Goal: Task Accomplishment & Management: Manage account settings

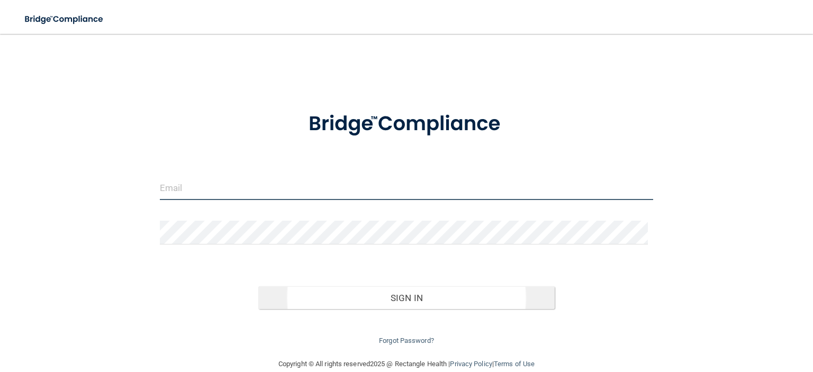
type input "[EMAIL_ADDRESS][DOMAIN_NAME]"
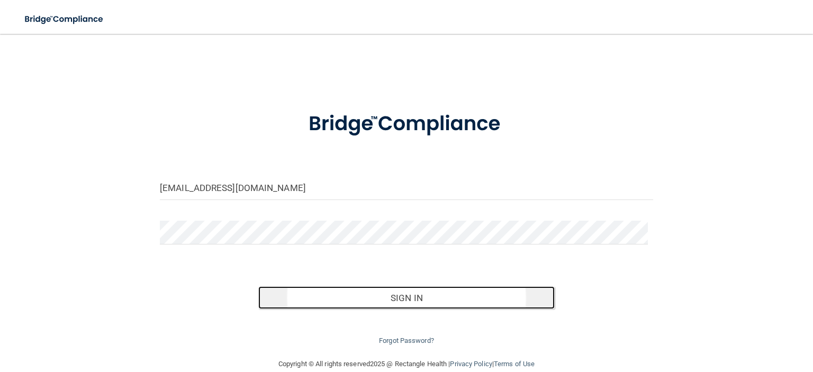
click at [377, 297] on button "Sign In" at bounding box center [406, 297] width 296 height 23
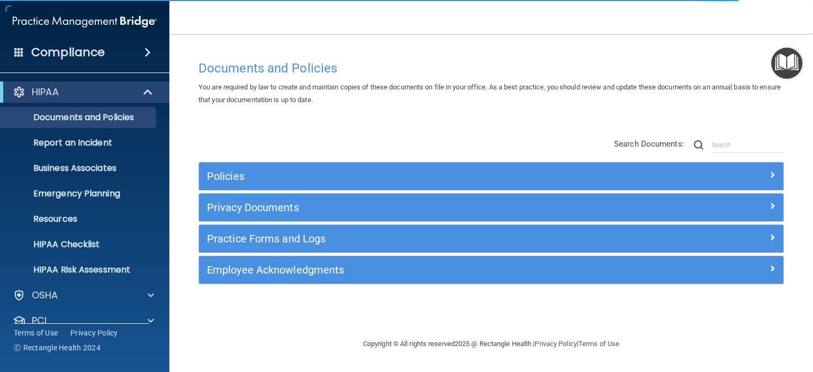
click at [149, 53] on span at bounding box center [148, 52] width 6 height 13
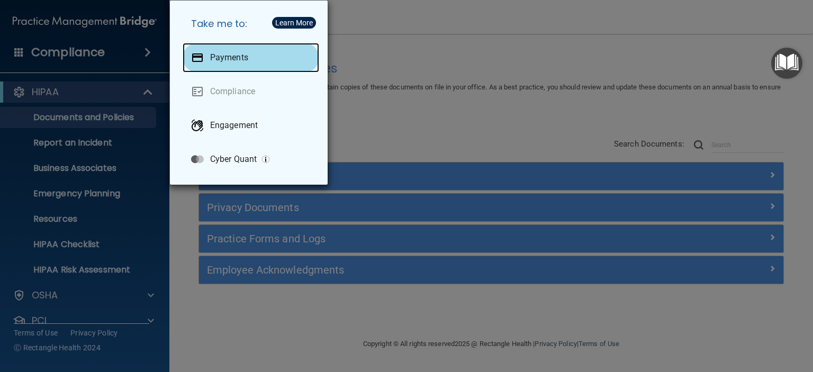
click at [219, 52] on p "Payments" at bounding box center [229, 57] width 38 height 11
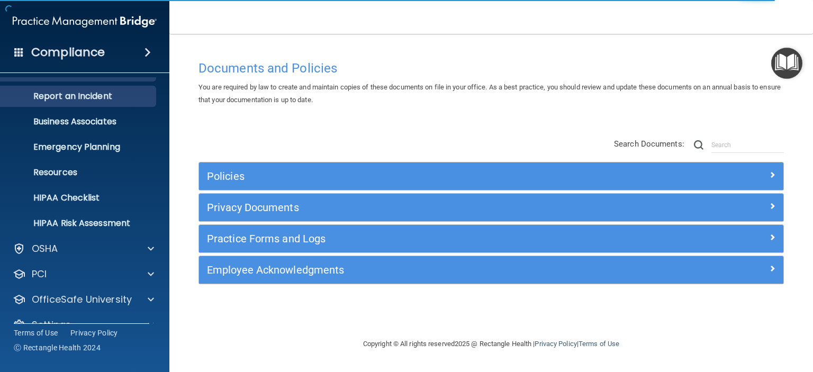
scroll to position [67, 0]
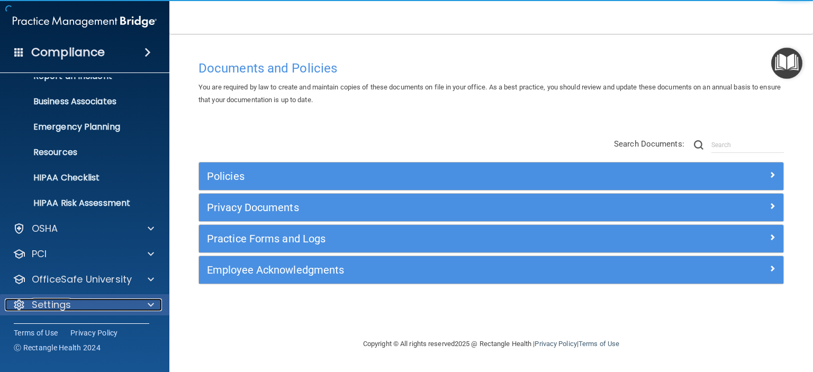
click at [150, 304] on span at bounding box center [151, 305] width 6 height 13
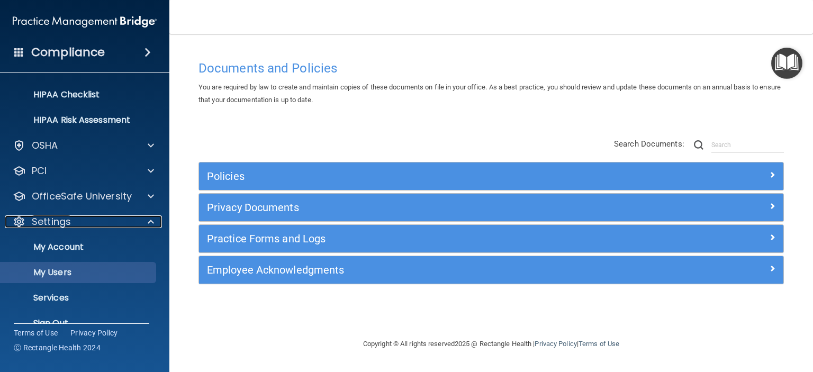
scroll to position [168, 0]
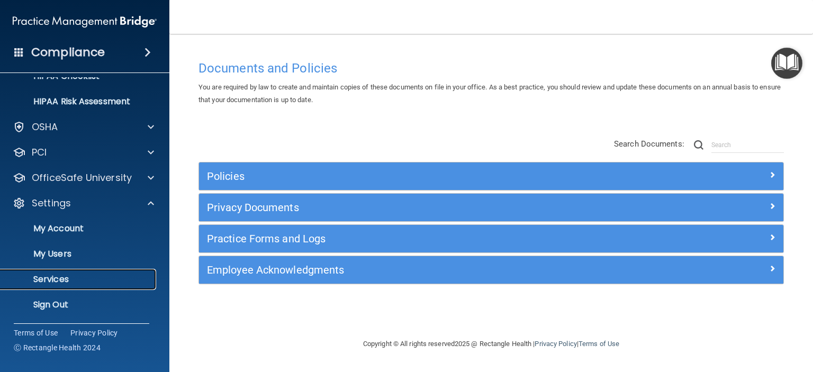
click at [68, 276] on p "Services" at bounding box center [79, 279] width 145 height 11
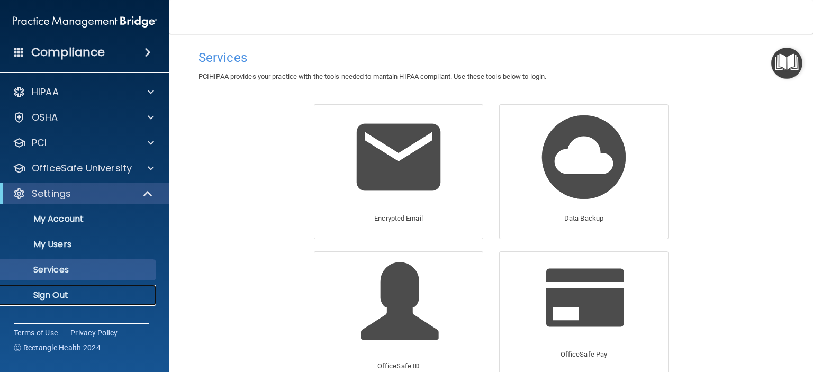
click at [40, 296] on p "Sign Out" at bounding box center [79, 295] width 145 height 11
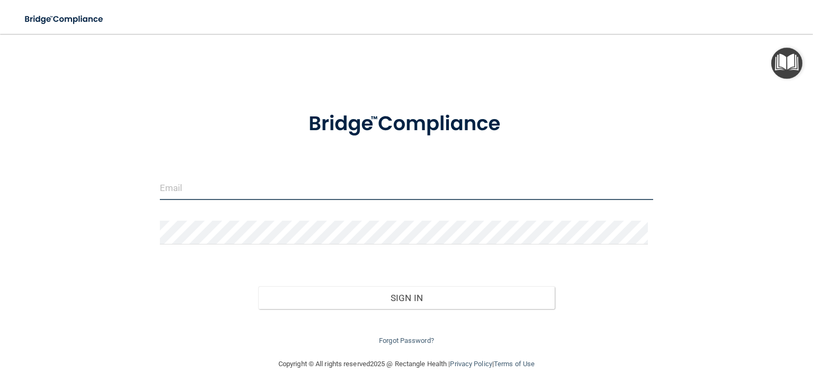
type input "[EMAIL_ADDRESS][DOMAIN_NAME]"
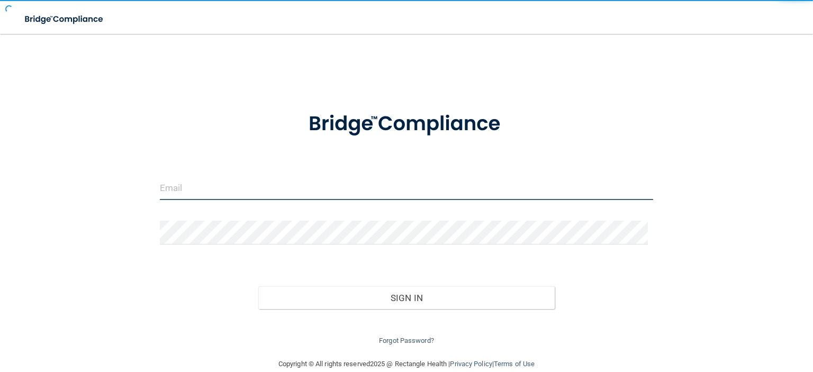
type input "[EMAIL_ADDRESS][DOMAIN_NAME]"
